Goal: Transaction & Acquisition: Purchase product/service

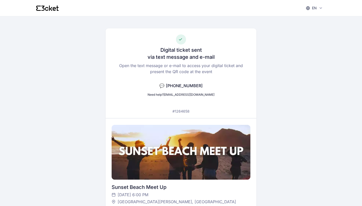
click at [45, 7] on icon at bounding box center [47, 8] width 22 height 5
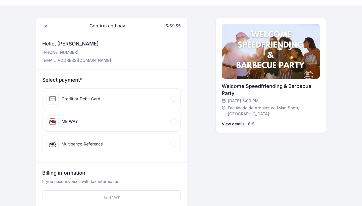
scroll to position [34, 0]
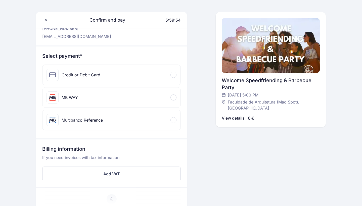
click at [153, 79] on div "Credit or Debit Card" at bounding box center [112, 75] width 138 height 20
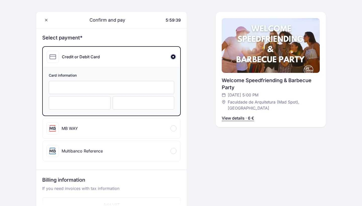
scroll to position [53, 0]
click at [123, 127] on div "MB WAY" at bounding box center [112, 129] width 138 height 20
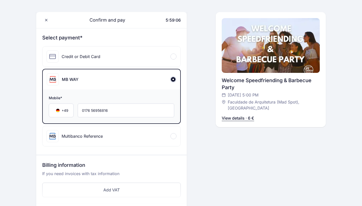
click at [120, 136] on div "Multibanco Reference" at bounding box center [112, 136] width 138 height 20
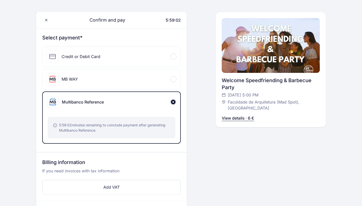
click at [136, 83] on div "MB WAY" at bounding box center [112, 79] width 138 height 20
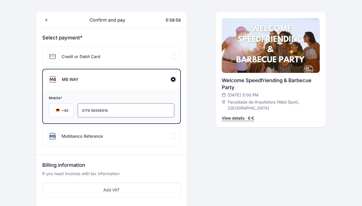
click at [85, 113] on input "0176 56956816" at bounding box center [126, 111] width 97 height 14
type input "176 56956816"
click at [131, 57] on div "Credit or Debit Card" at bounding box center [112, 57] width 138 height 20
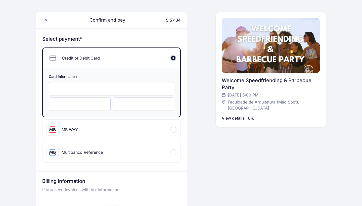
scroll to position [51, 0]
click at [117, 108] on div at bounding box center [144, 104] width 62 height 13
click at [191, 138] on div "Confirm and pay 5:56:49 Hello, Gabriela Wolf +491 765 695 681 gabrielawolf20@we…" at bounding box center [181, 149] width 290 height 344
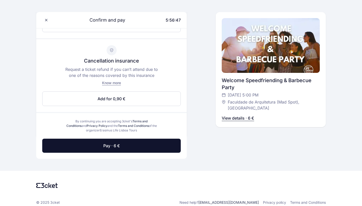
scroll to position [237, 0]
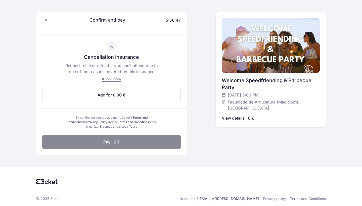
click at [155, 140] on button "Pay · 6 €" at bounding box center [111, 142] width 139 height 14
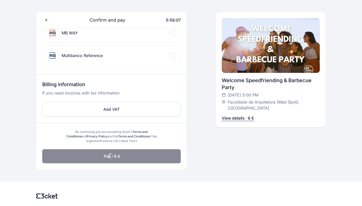
scroll to position [149, 0]
